Goal: Information Seeking & Learning: Learn about a topic

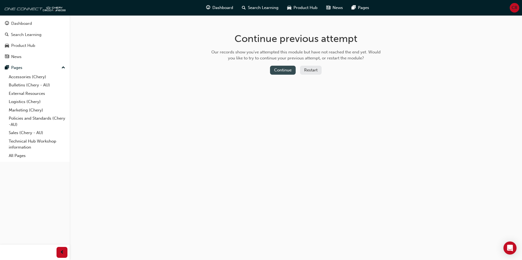
click at [274, 73] on button "Continue" at bounding box center [283, 70] width 26 height 9
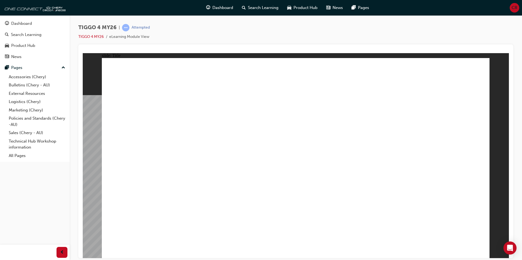
click at [52, 47] on div "Product Hub" at bounding box center [35, 45] width 60 height 7
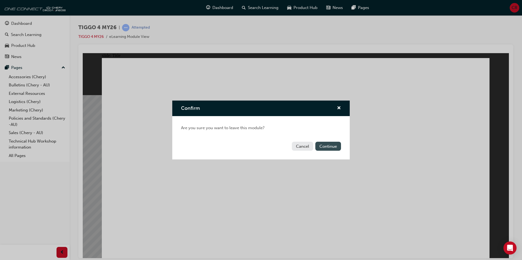
click at [322, 145] on button "Continue" at bounding box center [328, 146] width 26 height 9
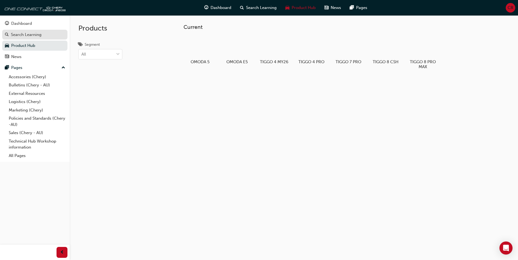
click at [42, 38] on link "Search Learning" at bounding box center [34, 35] width 65 height 10
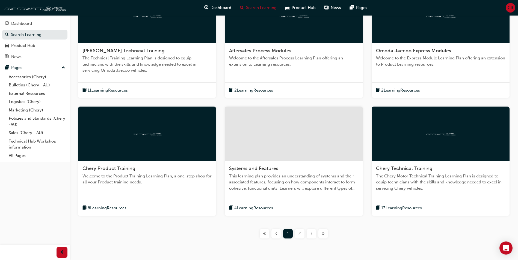
scroll to position [150, 0]
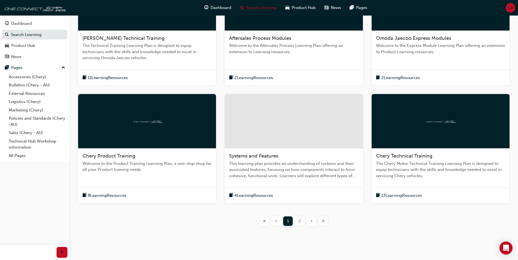
click at [295, 222] on div "2" at bounding box center [300, 222] width 10 height 10
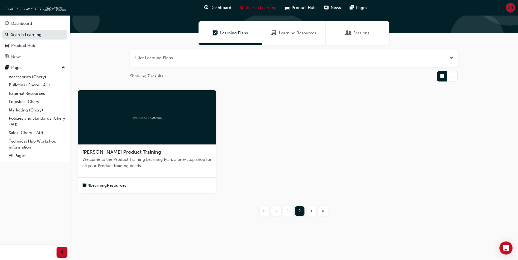
scroll to position [36, 0]
click at [290, 213] on div "1" at bounding box center [288, 212] width 10 height 10
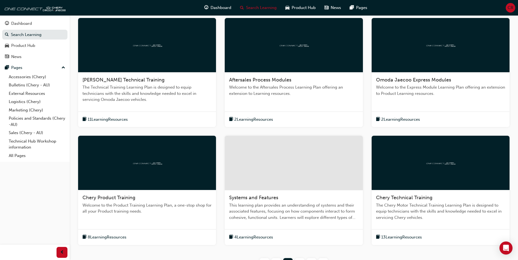
scroll to position [118, 0]
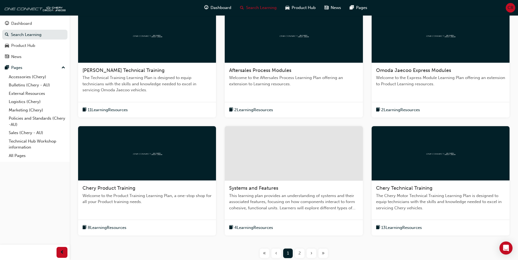
click at [159, 228] on div "8 Learning Resources" at bounding box center [147, 228] width 138 height 16
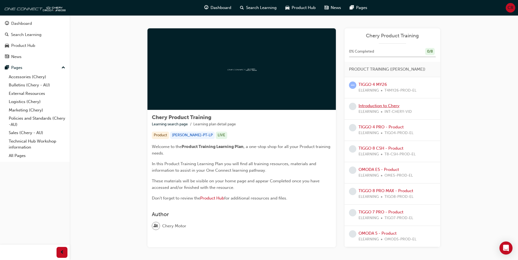
click at [365, 105] on link "Introduction to Chery" at bounding box center [378, 105] width 41 height 5
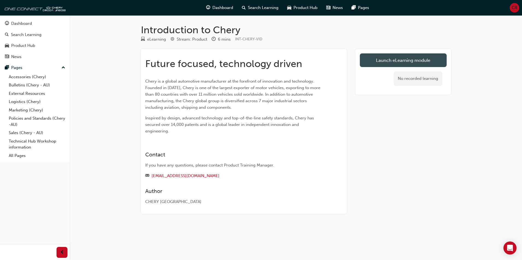
click at [403, 62] on link "Launch eLearning module" at bounding box center [403, 60] width 87 height 14
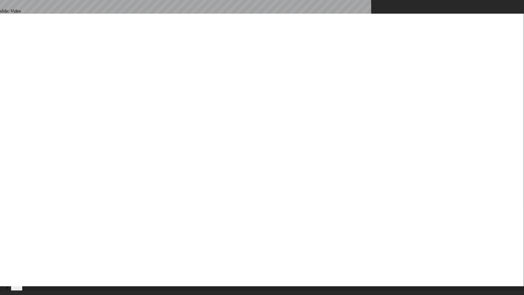
type input "7"
type input "9"
type input "7"
type input "10"
type input "7"
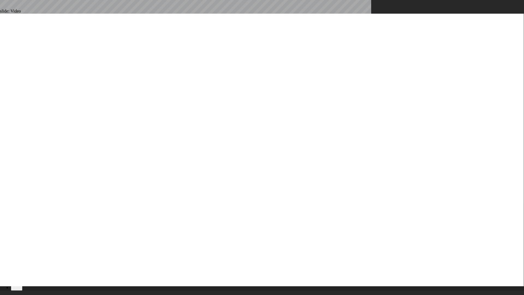
type input "10"
drag, startPoint x: 475, startPoint y: 267, endPoint x: 475, endPoint y: 256, distance: 10.4
drag, startPoint x: 10, startPoint y: 285, endPoint x: 0, endPoint y: 278, distance: 11.9
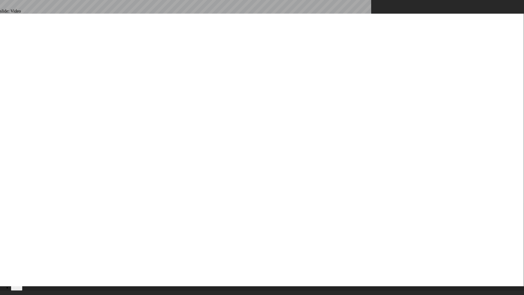
type input "30"
type input "7"
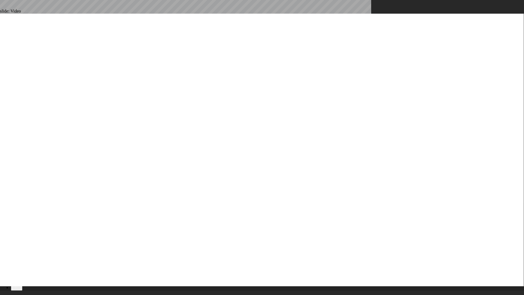
type input "31"
type input "8"
type input "32"
type input "6"
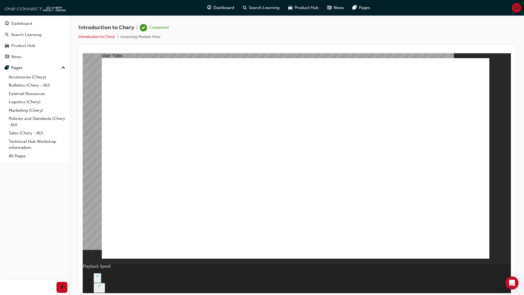
type input "311"
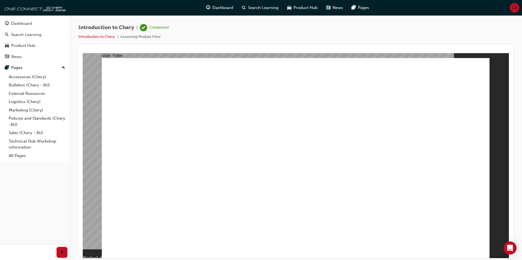
click at [104, 37] on link "Introduction to Chery" at bounding box center [96, 36] width 37 height 5
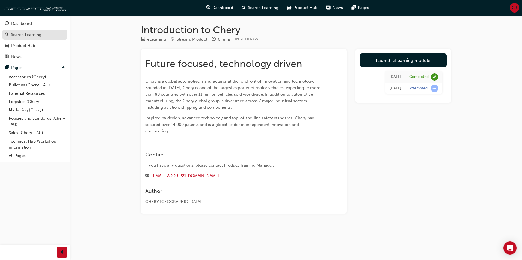
click at [40, 37] on div "Search Learning" at bounding box center [26, 35] width 31 height 6
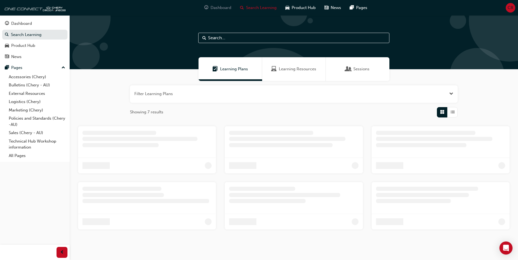
click at [219, 8] on span "Dashboard" at bounding box center [220, 8] width 21 height 6
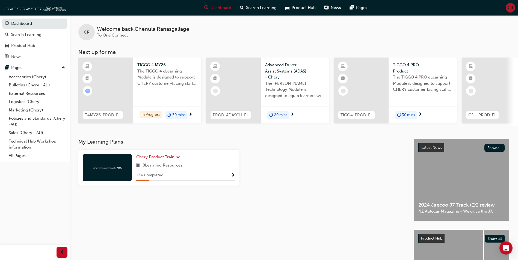
click at [233, 175] on span "Show Progress" at bounding box center [233, 175] width 4 height 5
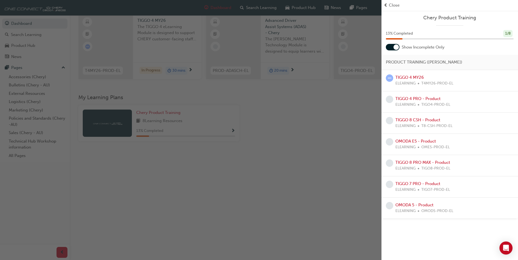
scroll to position [66, 0]
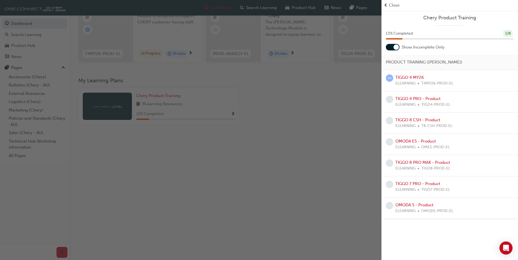
click at [394, 44] on div at bounding box center [393, 47] width 14 height 7
click at [412, 77] on link "TIGGO 4 MY26" at bounding box center [409, 77] width 28 height 5
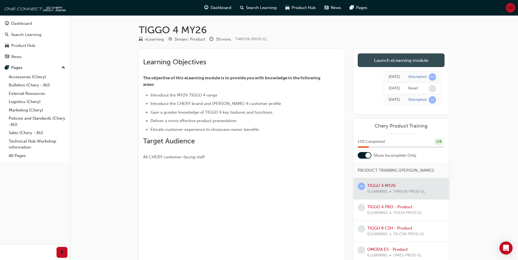
click at [399, 62] on link "Launch eLearning module" at bounding box center [401, 60] width 87 height 14
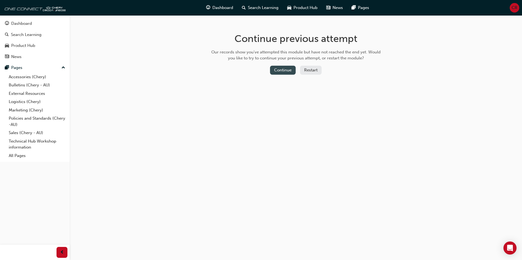
click at [282, 66] on button "Continue" at bounding box center [283, 70] width 26 height 9
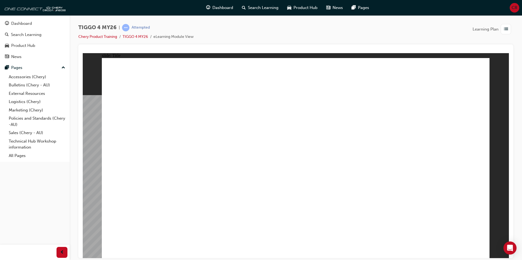
click at [127, 26] on span "learningRecordVerb_ATTEMPT-icon" at bounding box center [125, 27] width 7 height 7
click at [138, 37] on link "TIGGO 4 MY26" at bounding box center [135, 36] width 25 height 5
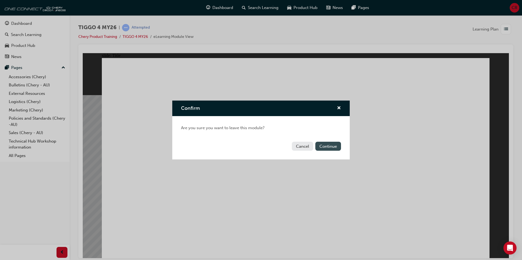
click at [329, 146] on button "Continue" at bounding box center [328, 146] width 26 height 9
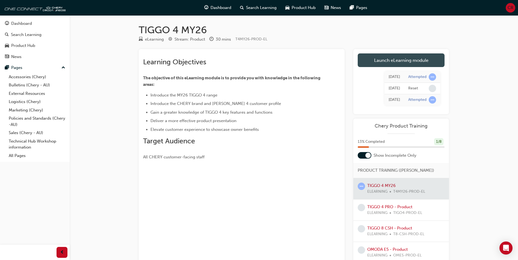
click at [377, 62] on link "Launch eLearning module" at bounding box center [401, 60] width 87 height 14
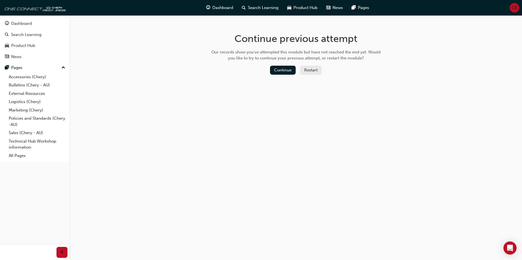
click at [313, 72] on button "Restart" at bounding box center [311, 70] width 22 height 9
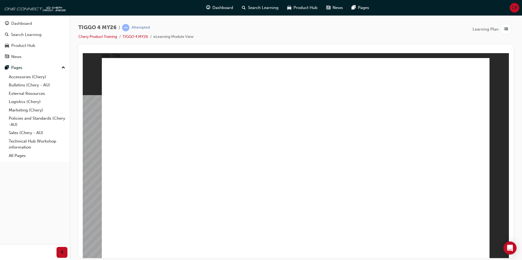
click at [101, 35] on link "Chery Product Training" at bounding box center [97, 36] width 39 height 5
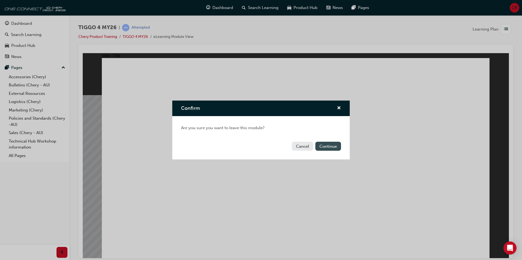
click at [317, 150] on button "Continue" at bounding box center [328, 146] width 26 height 9
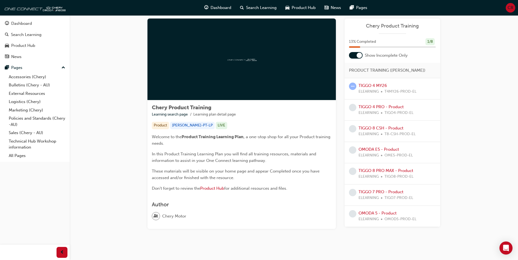
scroll to position [19, 0]
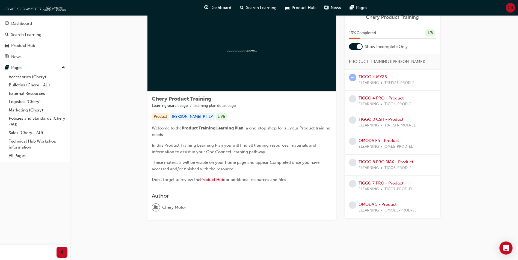
click at [388, 96] on link "TIGGO 4 PRO - Product" at bounding box center [380, 98] width 45 height 5
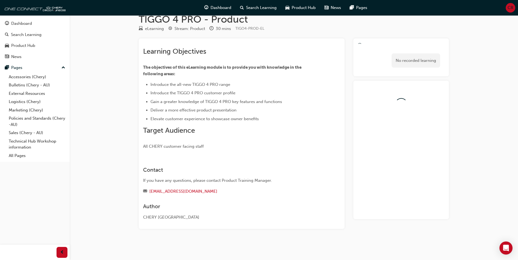
scroll to position [19, 0]
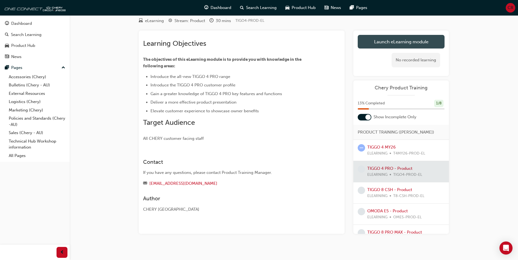
click at [394, 39] on link "Launch eLearning module" at bounding box center [401, 42] width 87 height 14
